Goal: Information Seeking & Learning: Learn about a topic

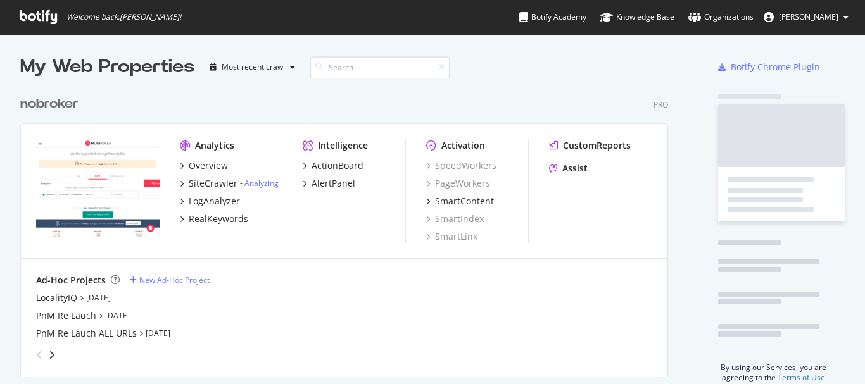
scroll to position [288, 648]
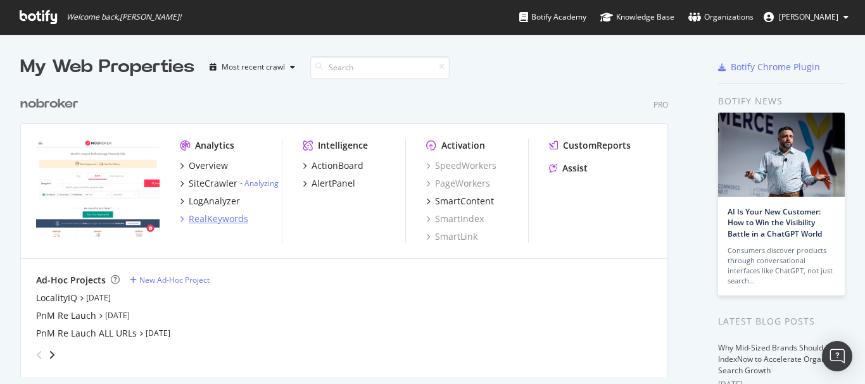
click at [227, 220] on div "RealKeywords" at bounding box center [219, 219] width 60 height 13
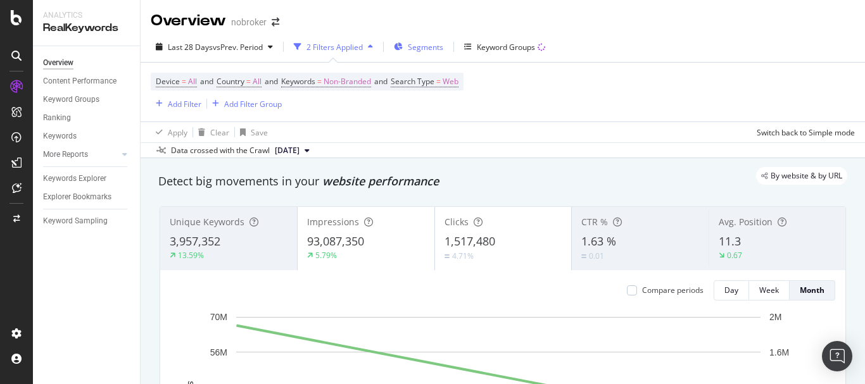
click at [420, 45] on span "Segments" at bounding box center [425, 47] width 35 height 11
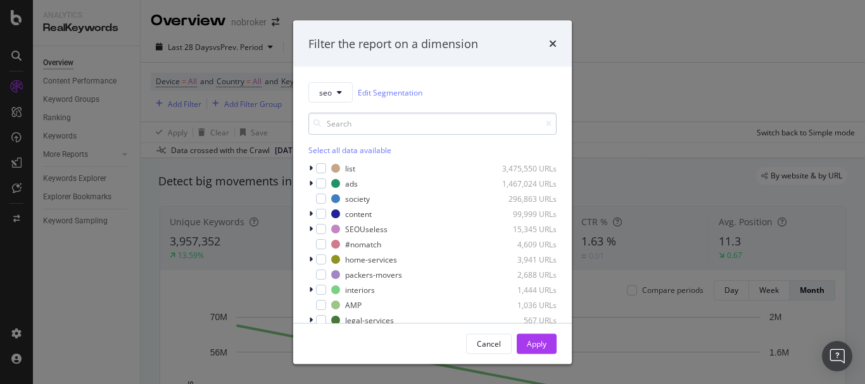
click at [390, 121] on input "modal" at bounding box center [432, 124] width 248 height 22
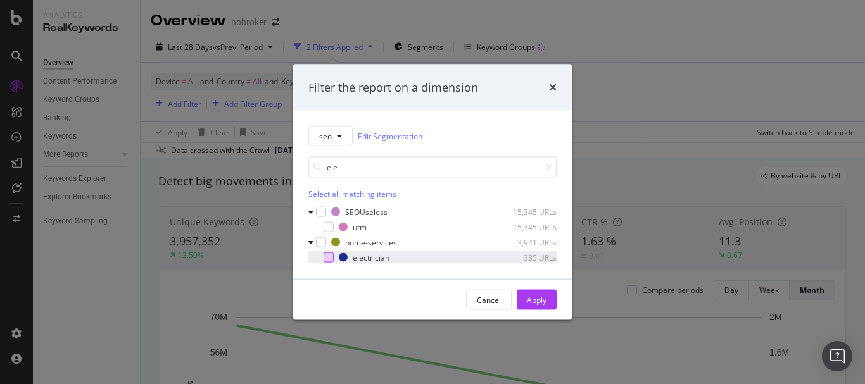
type input "ele"
click at [325, 260] on div "modal" at bounding box center [329, 258] width 10 height 10
click at [525, 301] on button "Apply" at bounding box center [537, 300] width 40 height 20
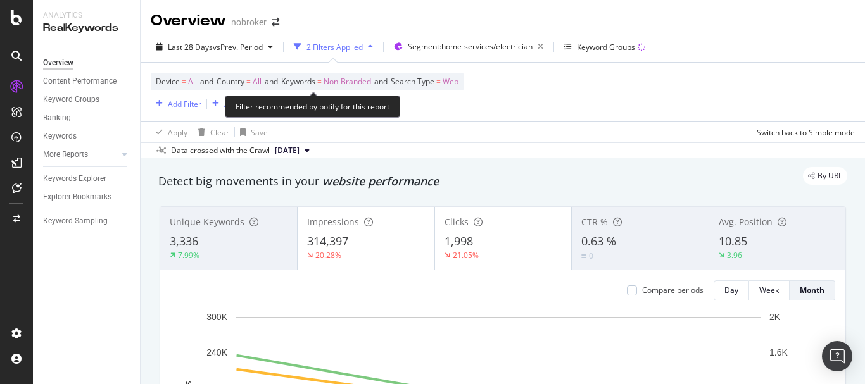
click at [346, 80] on span "Non-Branded" at bounding box center [347, 82] width 47 height 18
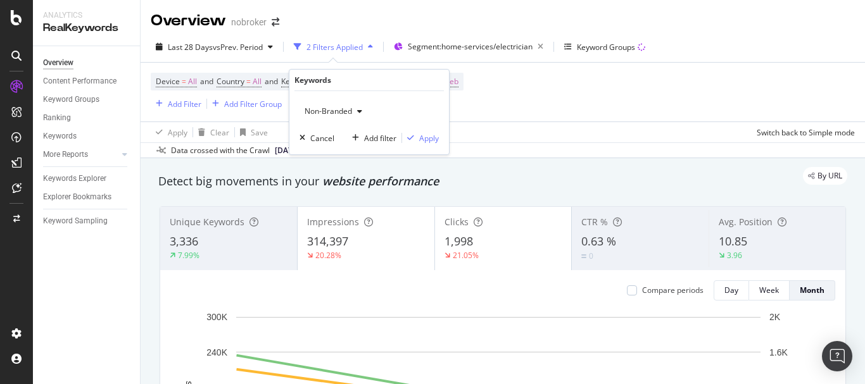
click at [334, 112] on span "Non-Branded" at bounding box center [325, 111] width 53 height 11
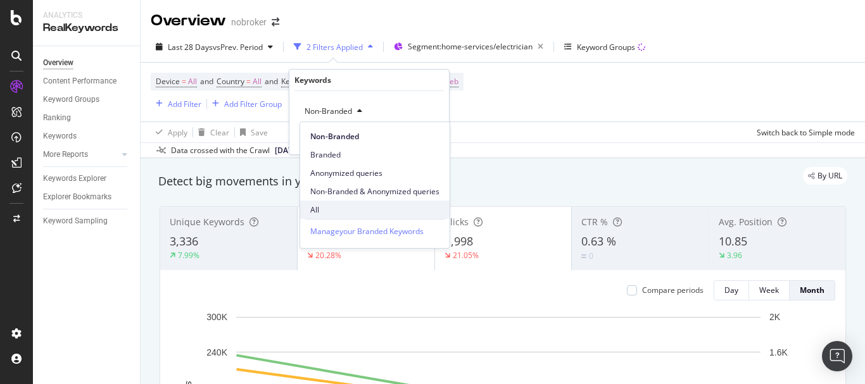
click at [325, 217] on div "All" at bounding box center [374, 210] width 149 height 18
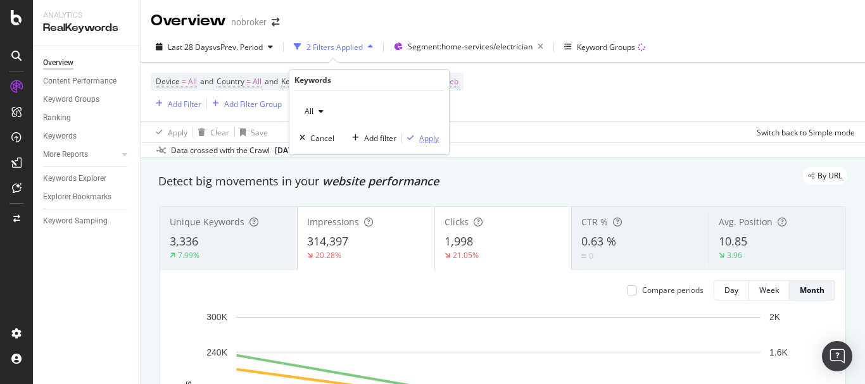
click at [420, 137] on div "Apply" at bounding box center [429, 138] width 20 height 11
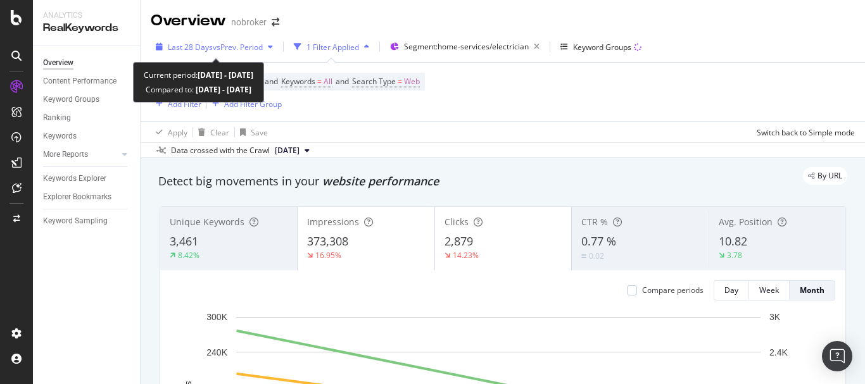
click at [213, 47] on span "vs Prev. Period" at bounding box center [238, 47] width 50 height 11
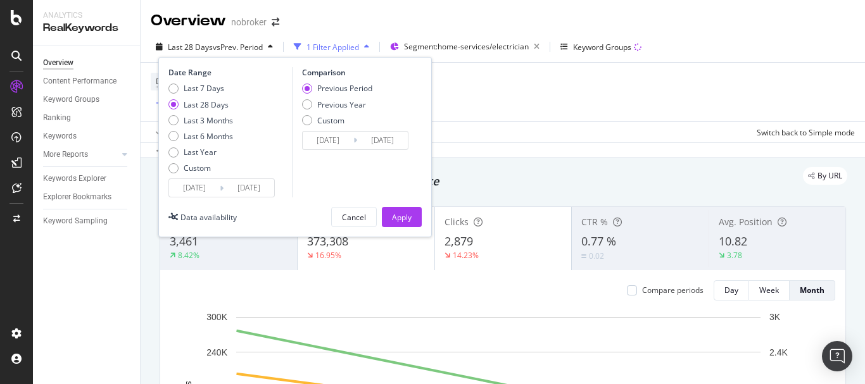
click at [187, 182] on input "[DATE]" at bounding box center [194, 188] width 51 height 18
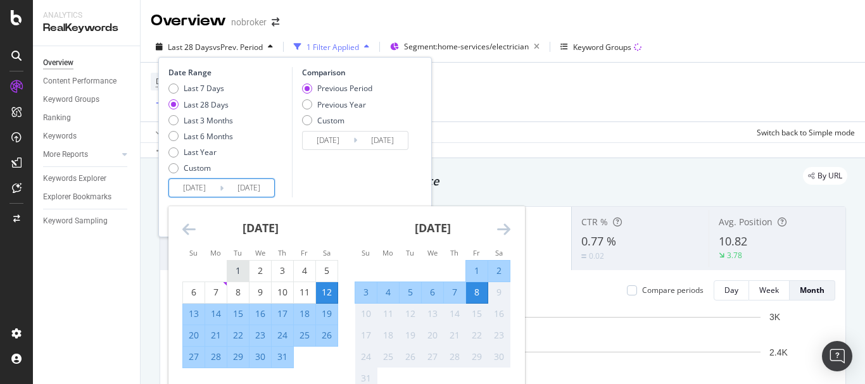
click at [230, 267] on div "1" at bounding box center [238, 271] width 22 height 13
type input "[DATE]"
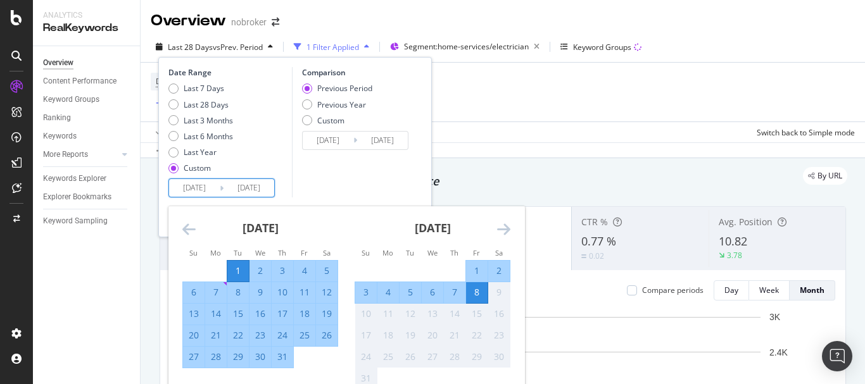
click at [305, 185] on div "Comparison Previous Period Previous Year Custom [DATE] Navigate forward to inte…" at bounding box center [352, 132] width 120 height 130
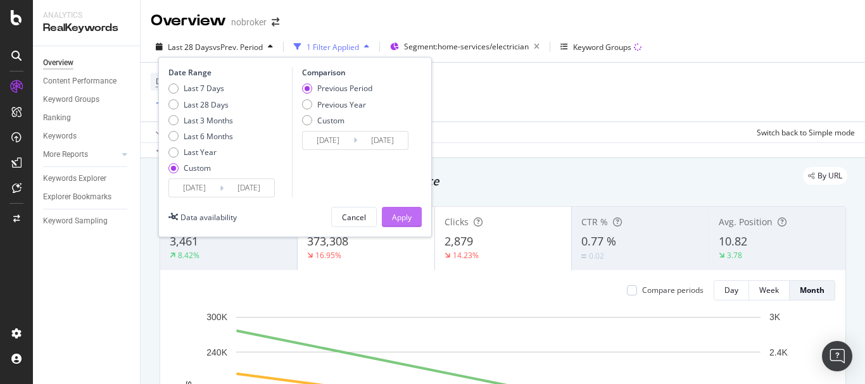
click at [391, 219] on button "Apply" at bounding box center [402, 217] width 40 height 20
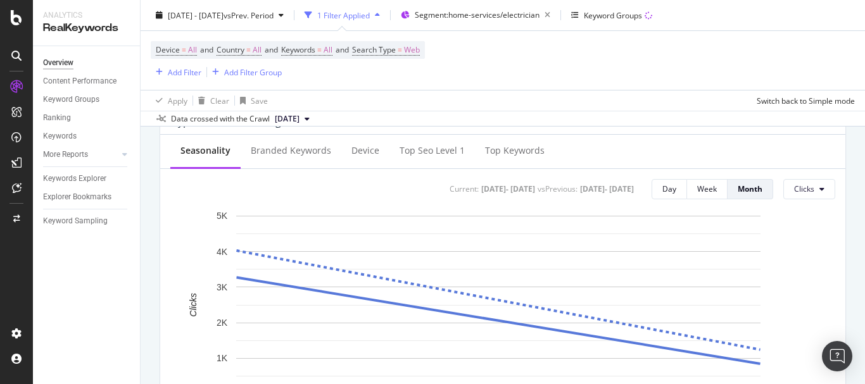
scroll to position [633, 0]
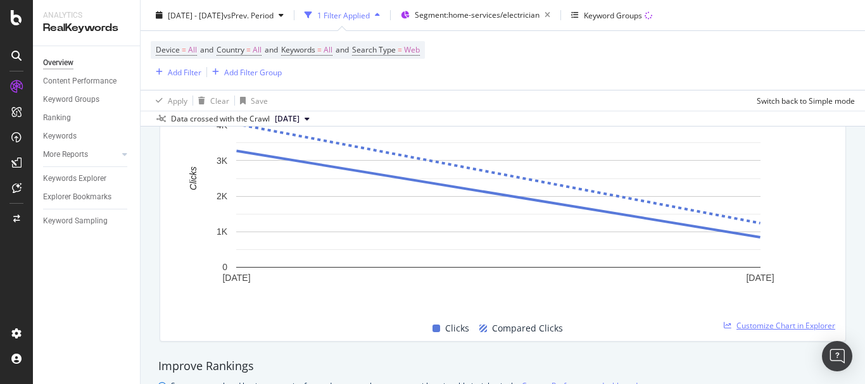
click at [751, 323] on span "Customize Chart in Explorer" at bounding box center [785, 325] width 99 height 11
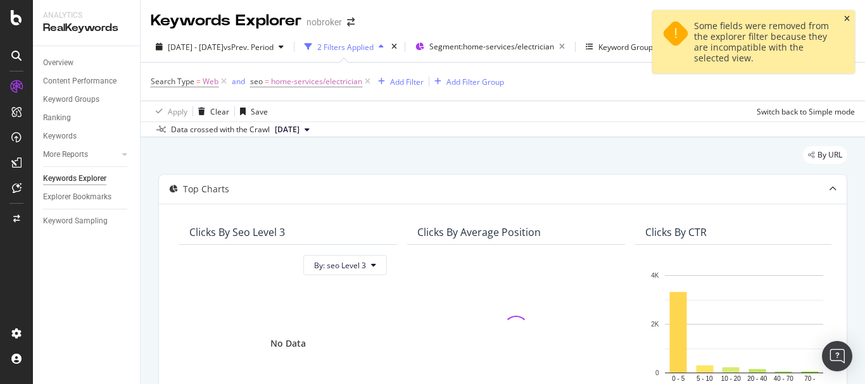
click at [846, 19] on icon "close toast" at bounding box center [847, 19] width 6 height 8
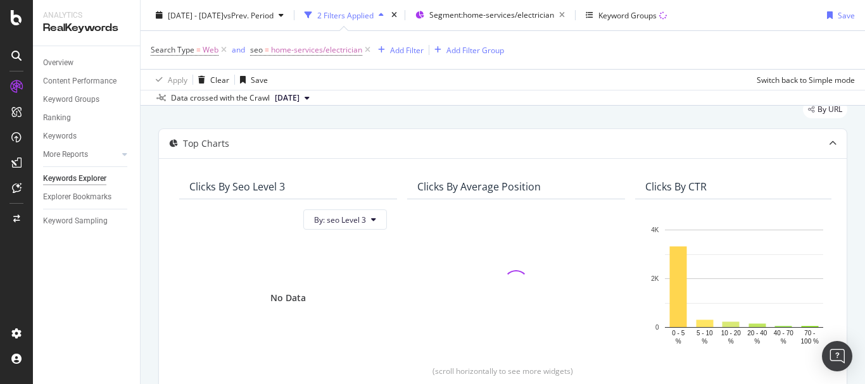
scroll to position [253, 0]
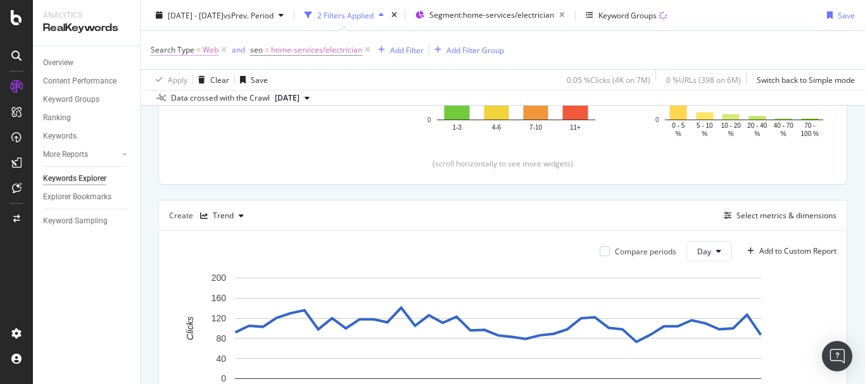
click at [200, 52] on span "Search Type = Web" at bounding box center [185, 49] width 68 height 11
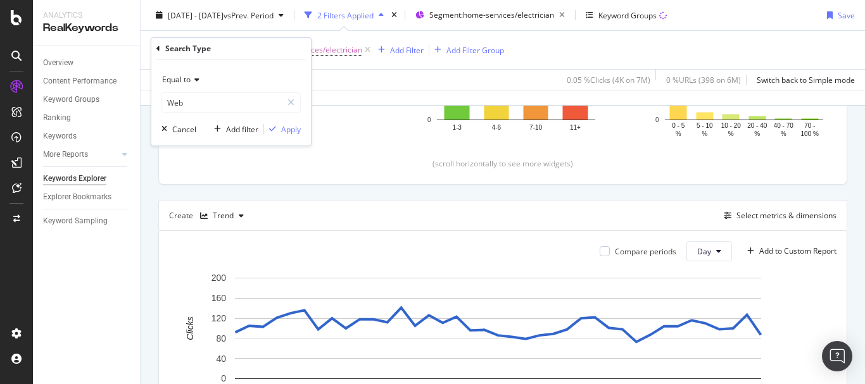
click at [206, 76] on div "Equal to" at bounding box center [230, 80] width 139 height 20
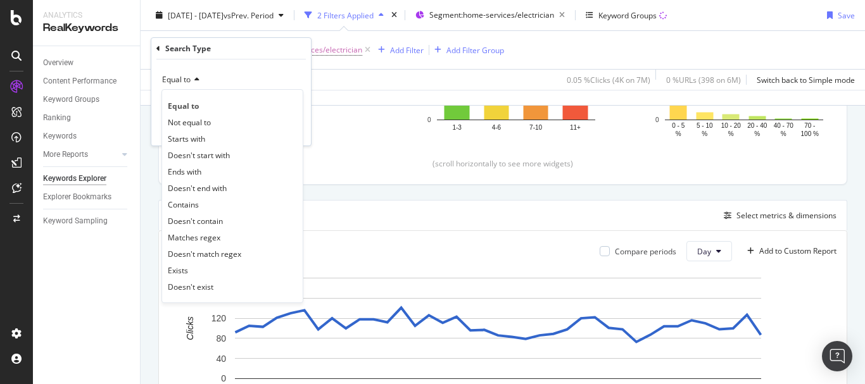
click at [220, 72] on div "Equal to" at bounding box center [230, 80] width 139 height 20
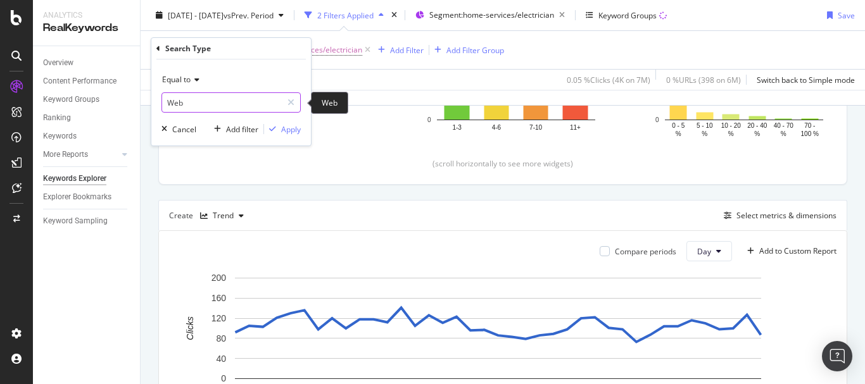
click at [247, 107] on input "Web" at bounding box center [222, 102] width 120 height 20
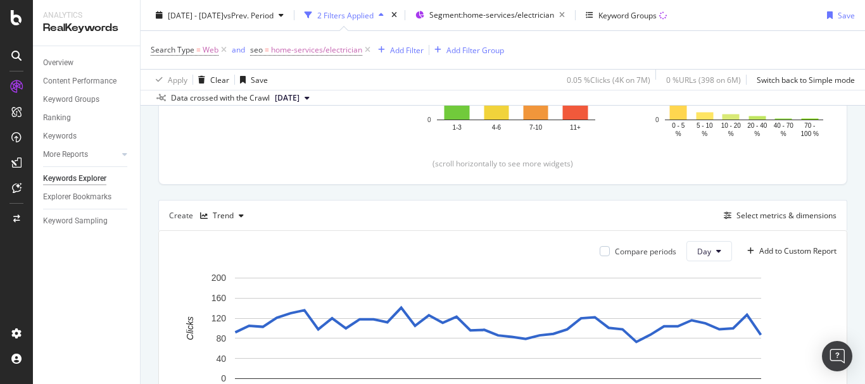
click at [382, 83] on div "Apply Clear Save 0.05 % Clicks ( 4K on 7M ) 0 % URLs ( 398 on 6M ) Switch back …" at bounding box center [503, 79] width 724 height 21
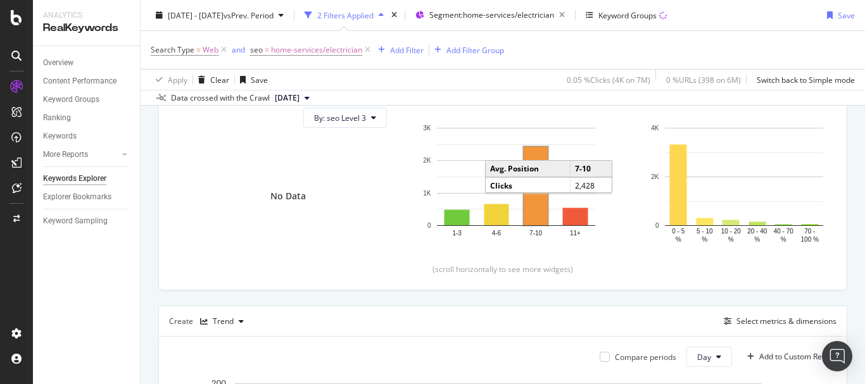
scroll to position [274, 0]
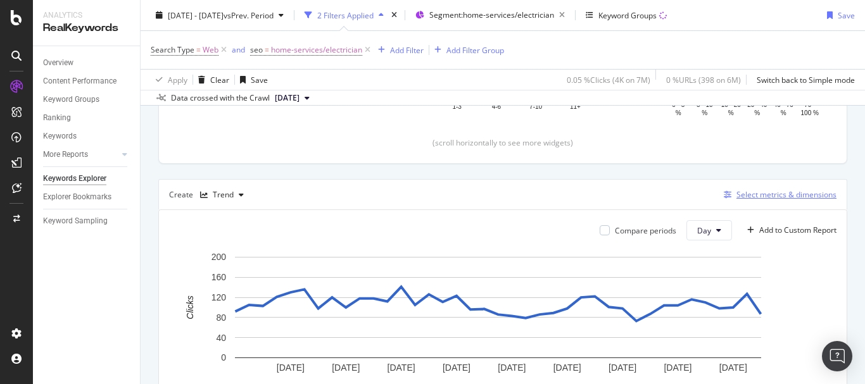
click at [724, 192] on icon "button" at bounding box center [728, 195] width 8 height 8
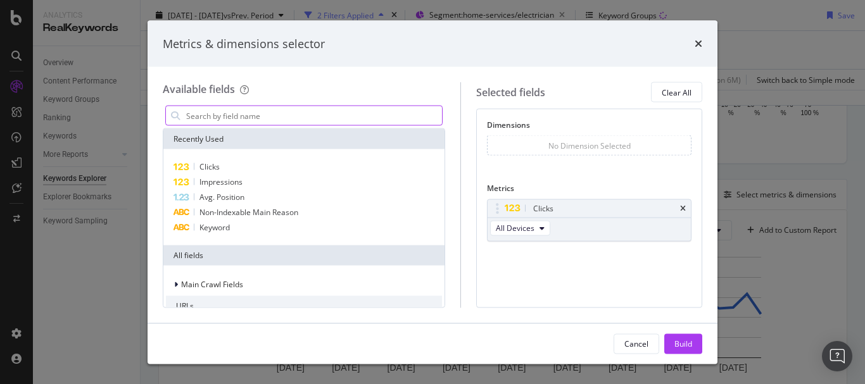
click at [262, 120] on input "modal" at bounding box center [313, 115] width 257 height 19
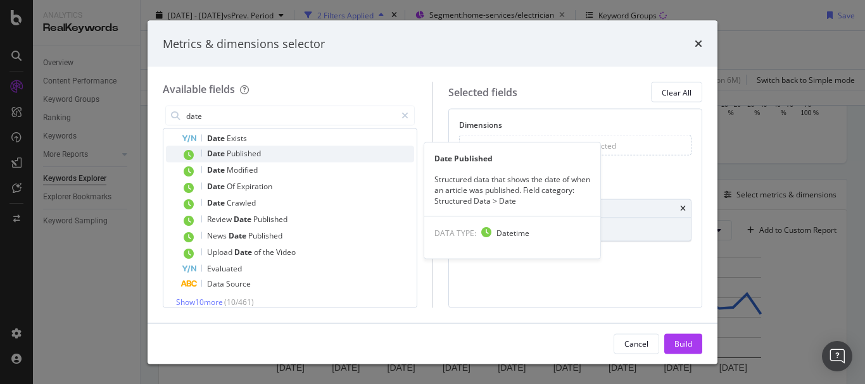
scroll to position [39, 0]
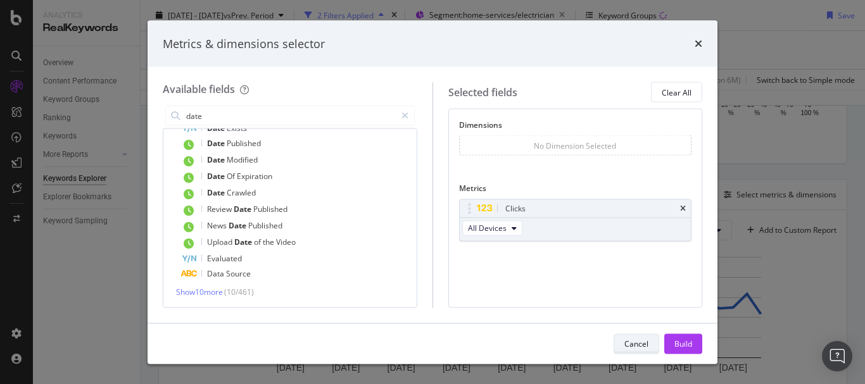
type input "date"
click at [626, 347] on div "Cancel" at bounding box center [636, 343] width 24 height 11
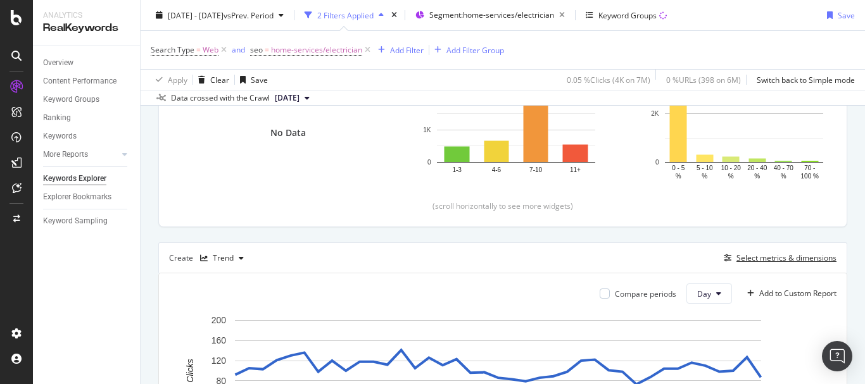
scroll to position [337, 0]
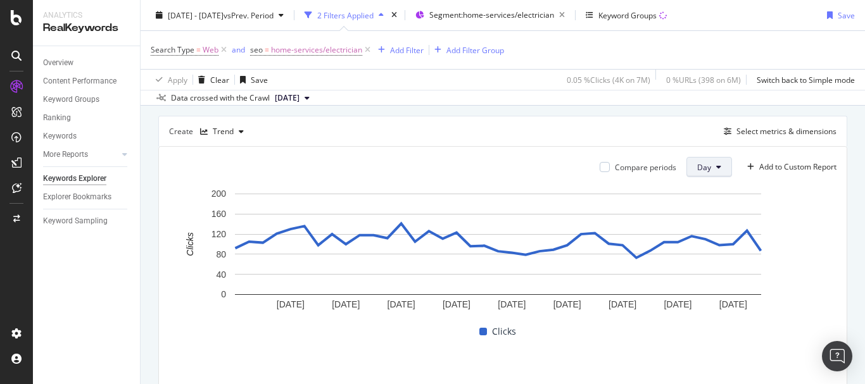
click at [700, 169] on span "Day" at bounding box center [704, 167] width 14 height 11
click at [695, 219] on span "Week" at bounding box center [698, 215] width 23 height 11
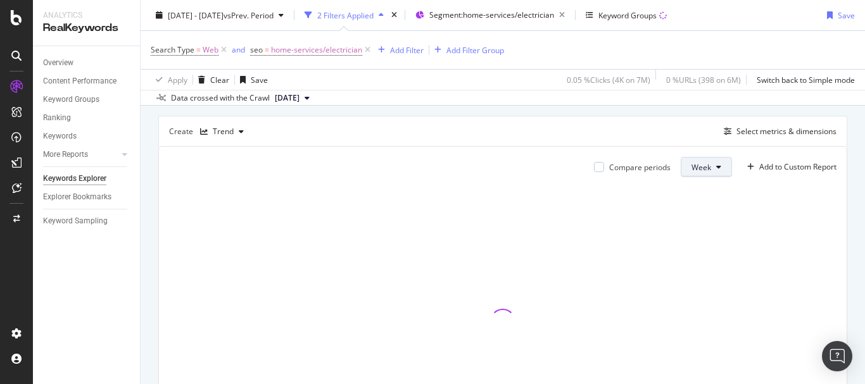
click at [691, 167] on span "Week" at bounding box center [701, 167] width 20 height 11
click at [679, 184] on div "Day" at bounding box center [692, 192] width 43 height 18
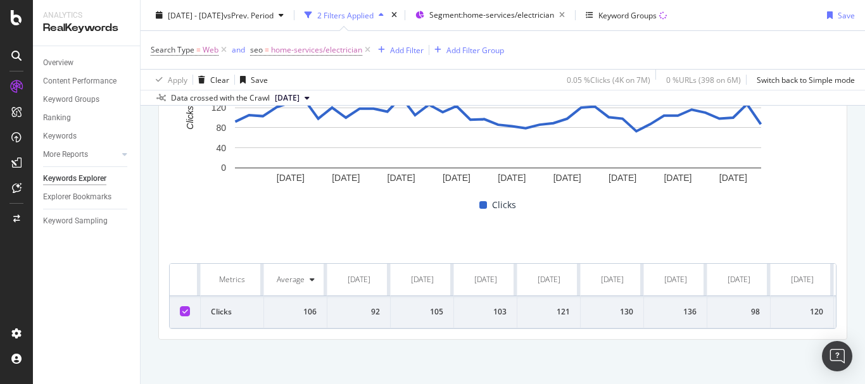
scroll to position [337, 0]
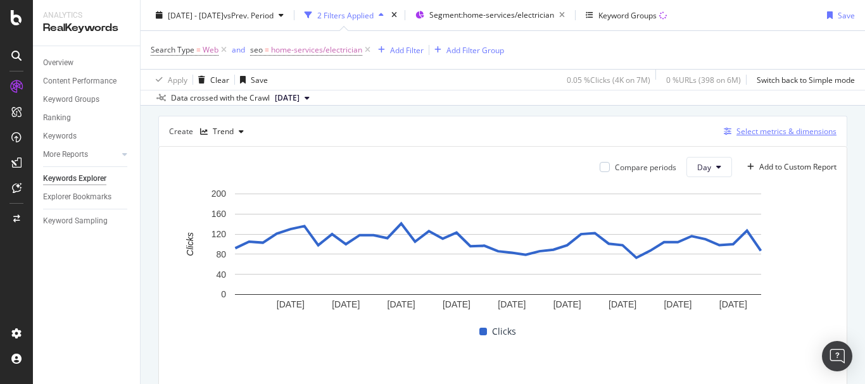
click at [754, 133] on div "Select metrics & dimensions" at bounding box center [786, 131] width 100 height 11
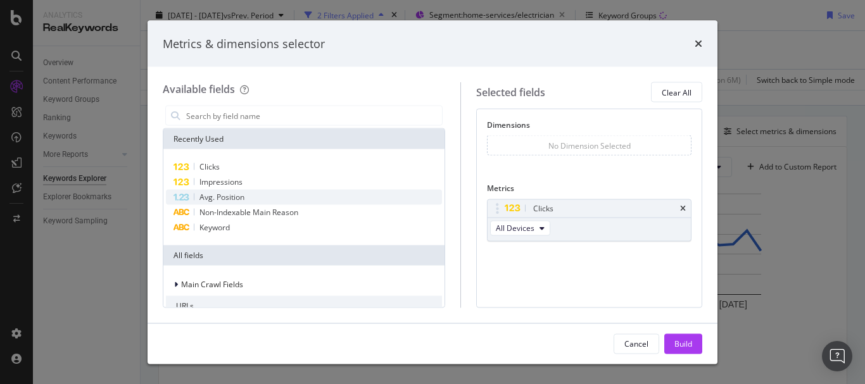
click at [231, 196] on span "Avg. Position" at bounding box center [221, 197] width 45 height 11
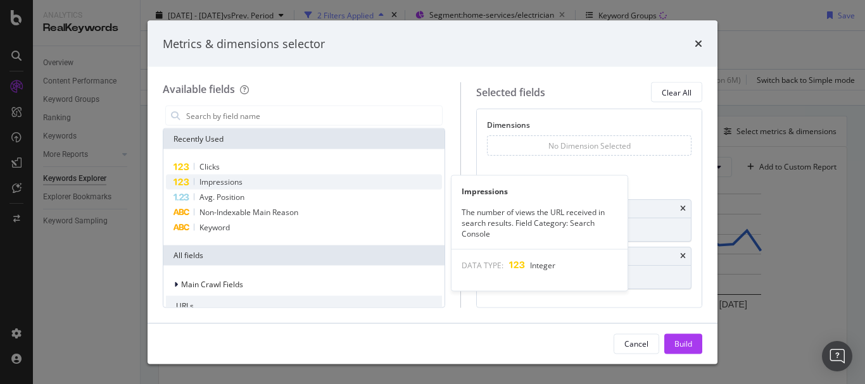
click at [229, 180] on span "Impressions" at bounding box center [220, 182] width 43 height 11
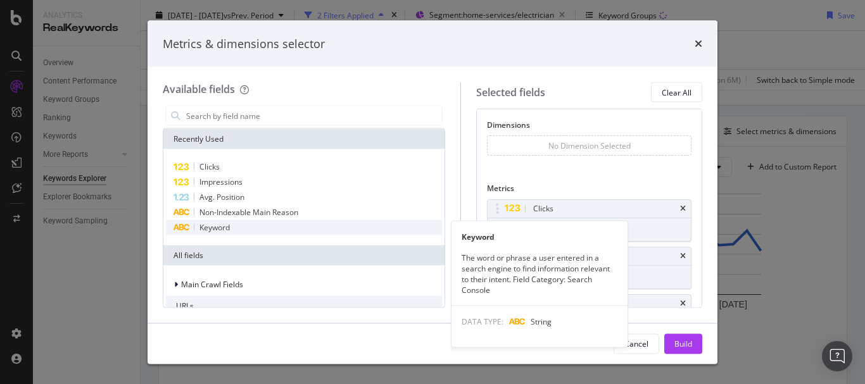
scroll to position [29, 0]
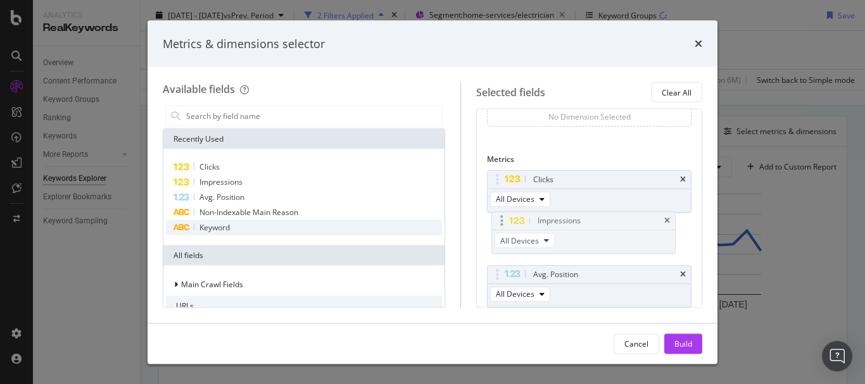
drag, startPoint x: 505, startPoint y: 276, endPoint x: 499, endPoint y: 223, distance: 53.6
click at [499, 223] on body "Analytics RealKeywords Overview Content Performance Keyword Groups Ranking Keyw…" at bounding box center [432, 192] width 865 height 384
click at [696, 334] on button "Build" at bounding box center [683, 344] width 38 height 20
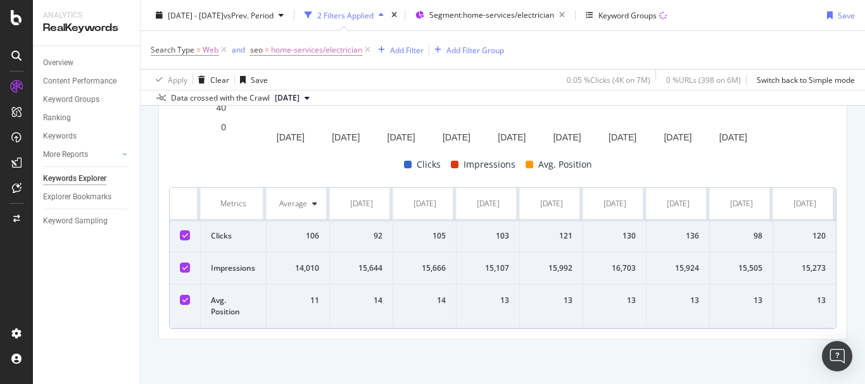
scroll to position [261, 0]
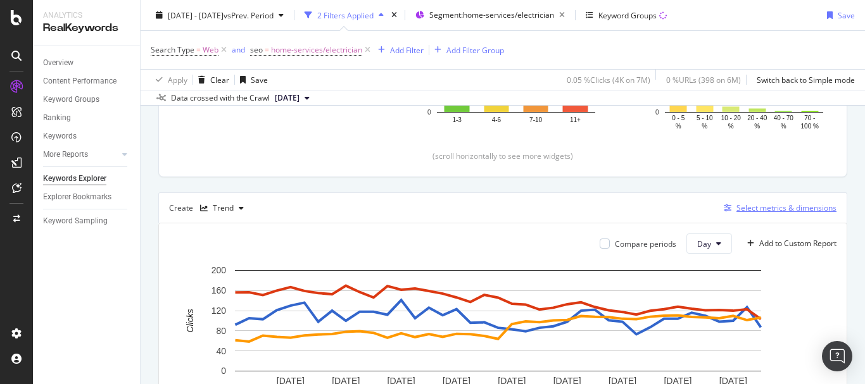
click at [778, 214] on div "Select metrics & dimensions" at bounding box center [778, 208] width 118 height 14
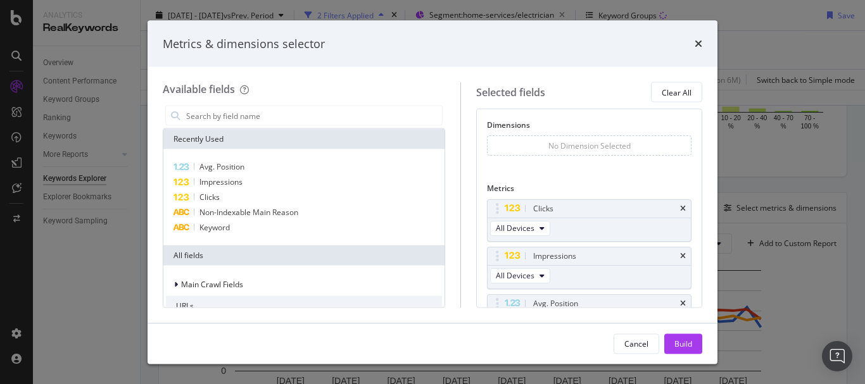
click at [704, 44] on div "Metrics & dimensions selector" at bounding box center [433, 43] width 570 height 47
click at [693, 44] on div "Metrics & dimensions selector" at bounding box center [432, 43] width 539 height 16
click at [700, 39] on icon "times" at bounding box center [698, 44] width 8 height 10
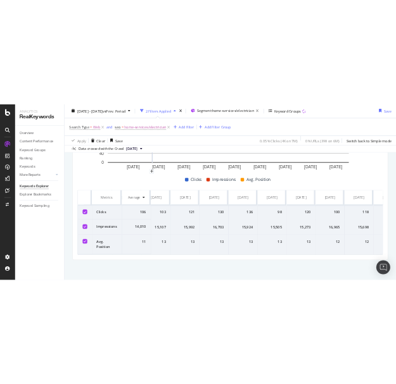
scroll to position [0, 0]
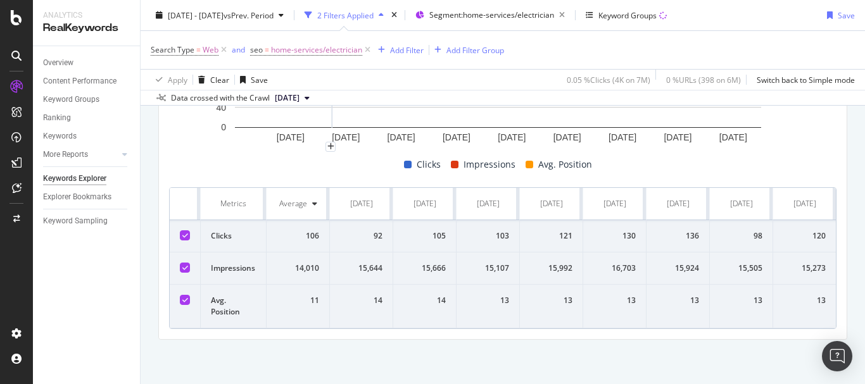
click at [780, 16] on div "[DATE] - [DATE] vs Prev. Period 2 Filters Applied Segment: home-services/electr…" at bounding box center [503, 17] width 724 height 25
drag, startPoint x: 175, startPoint y: 156, endPoint x: 428, endPoint y: 197, distance: 256.6
click at [428, 198] on div "[DATE]" at bounding box center [424, 203] width 23 height 11
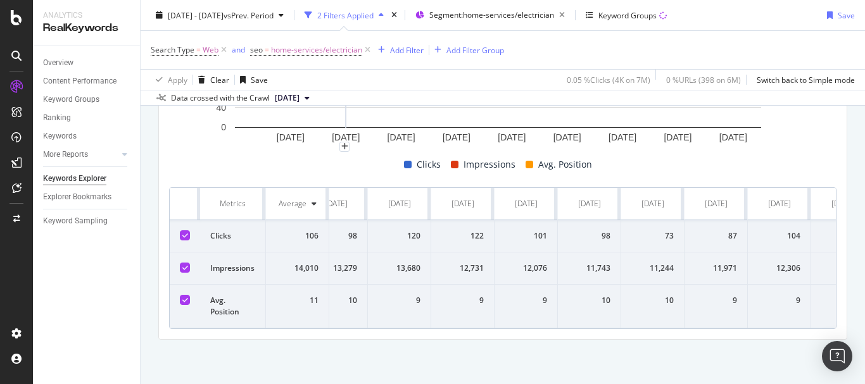
scroll to position [0, 1973]
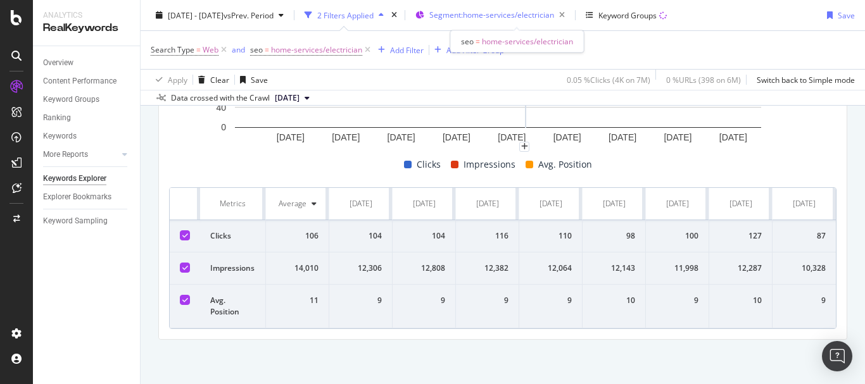
click at [506, 16] on span "Segment: home-services/electrician" at bounding box center [491, 14] width 125 height 11
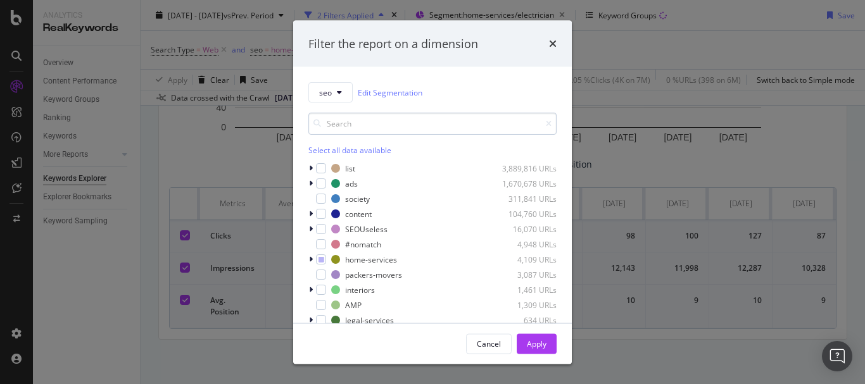
click at [351, 131] on input "modal" at bounding box center [432, 124] width 248 height 22
click at [309, 261] on icon "modal" at bounding box center [311, 260] width 4 height 8
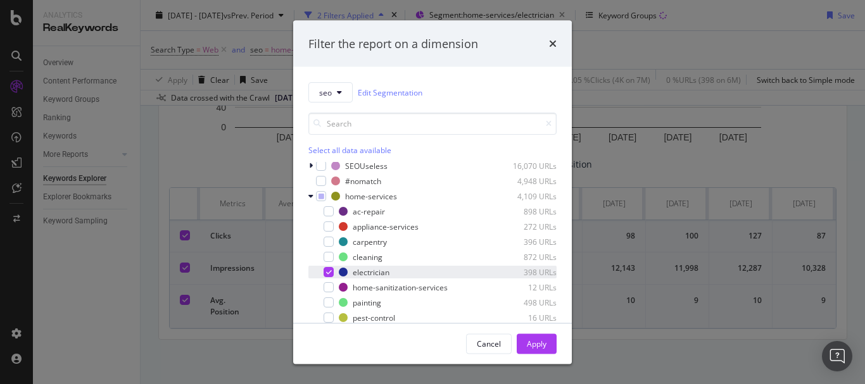
click at [326, 271] on icon "modal" at bounding box center [329, 272] width 6 height 6
click at [531, 342] on div "Apply" at bounding box center [537, 343] width 20 height 11
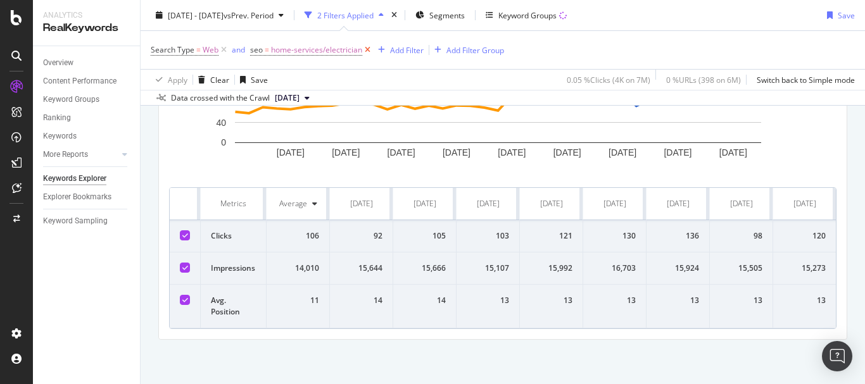
click at [363, 50] on icon at bounding box center [367, 50] width 11 height 13
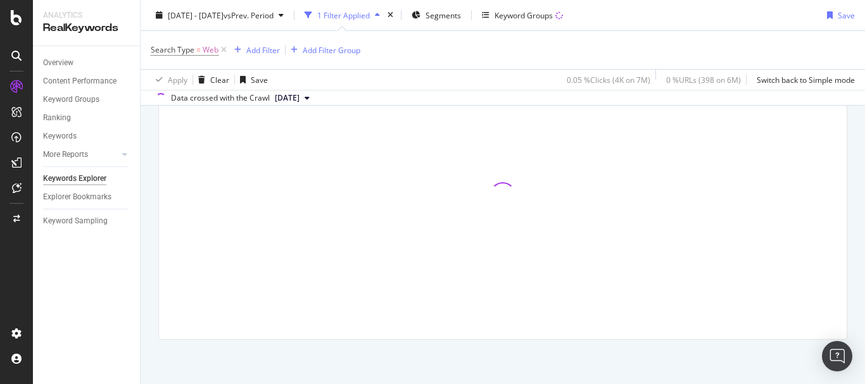
scroll to position [464, 0]
click at [456, 8] on div "Segments" at bounding box center [436, 15] width 49 height 19
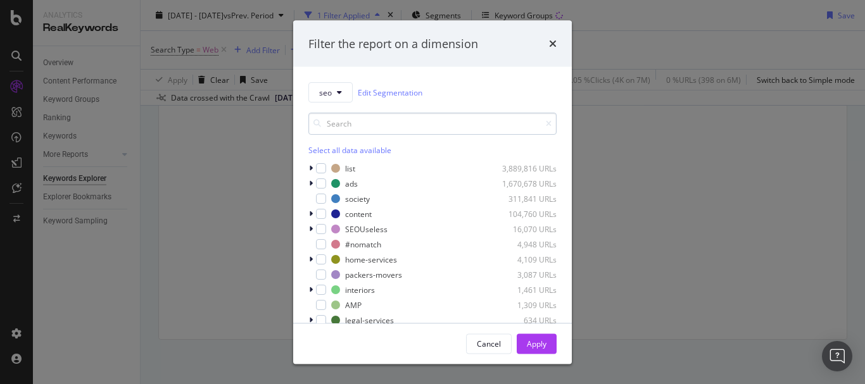
click at [382, 123] on input "modal" at bounding box center [432, 124] width 248 height 22
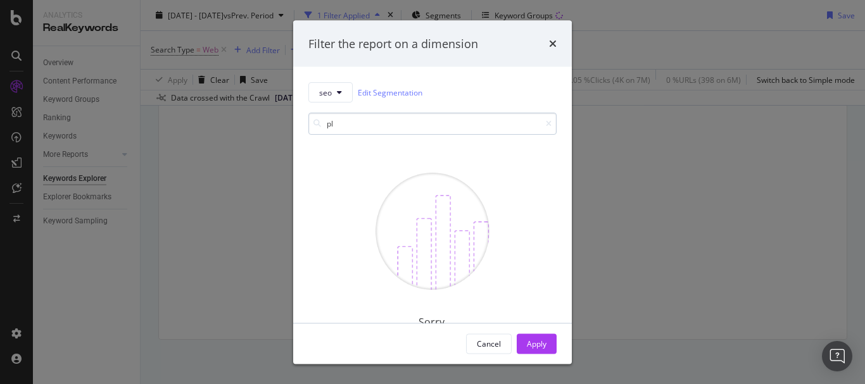
type input "p"
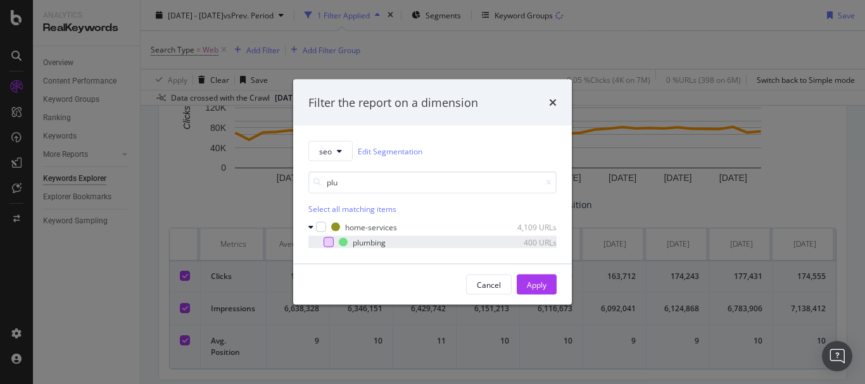
type input "plu"
click at [327, 242] on div "modal" at bounding box center [329, 242] width 10 height 10
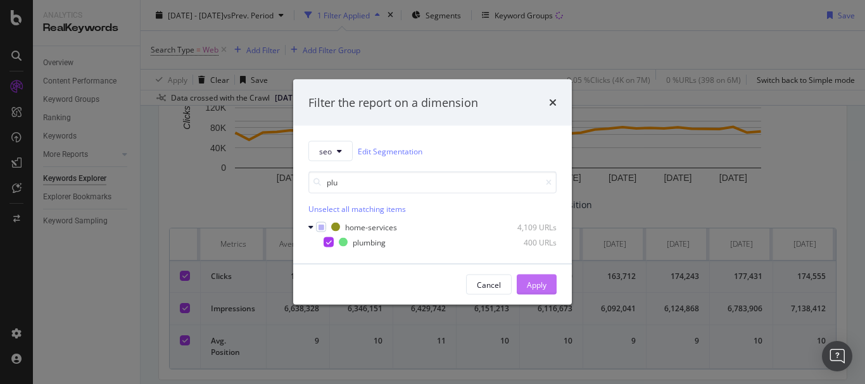
click at [527, 282] on div "Apply" at bounding box center [537, 284] width 20 height 11
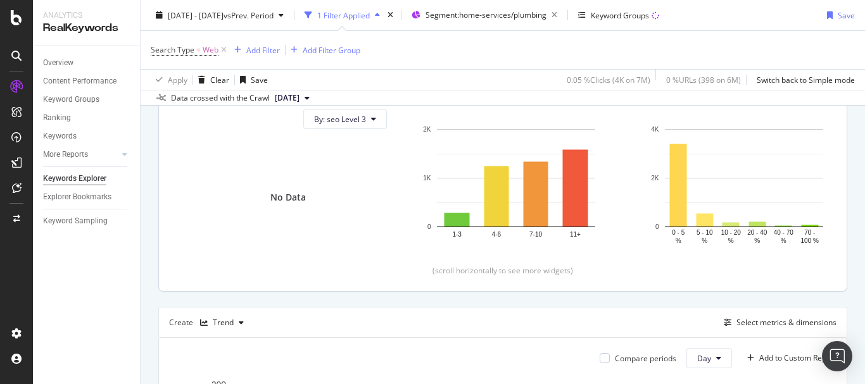
scroll to position [21, 0]
